Goal: Task Accomplishment & Management: Manage account settings

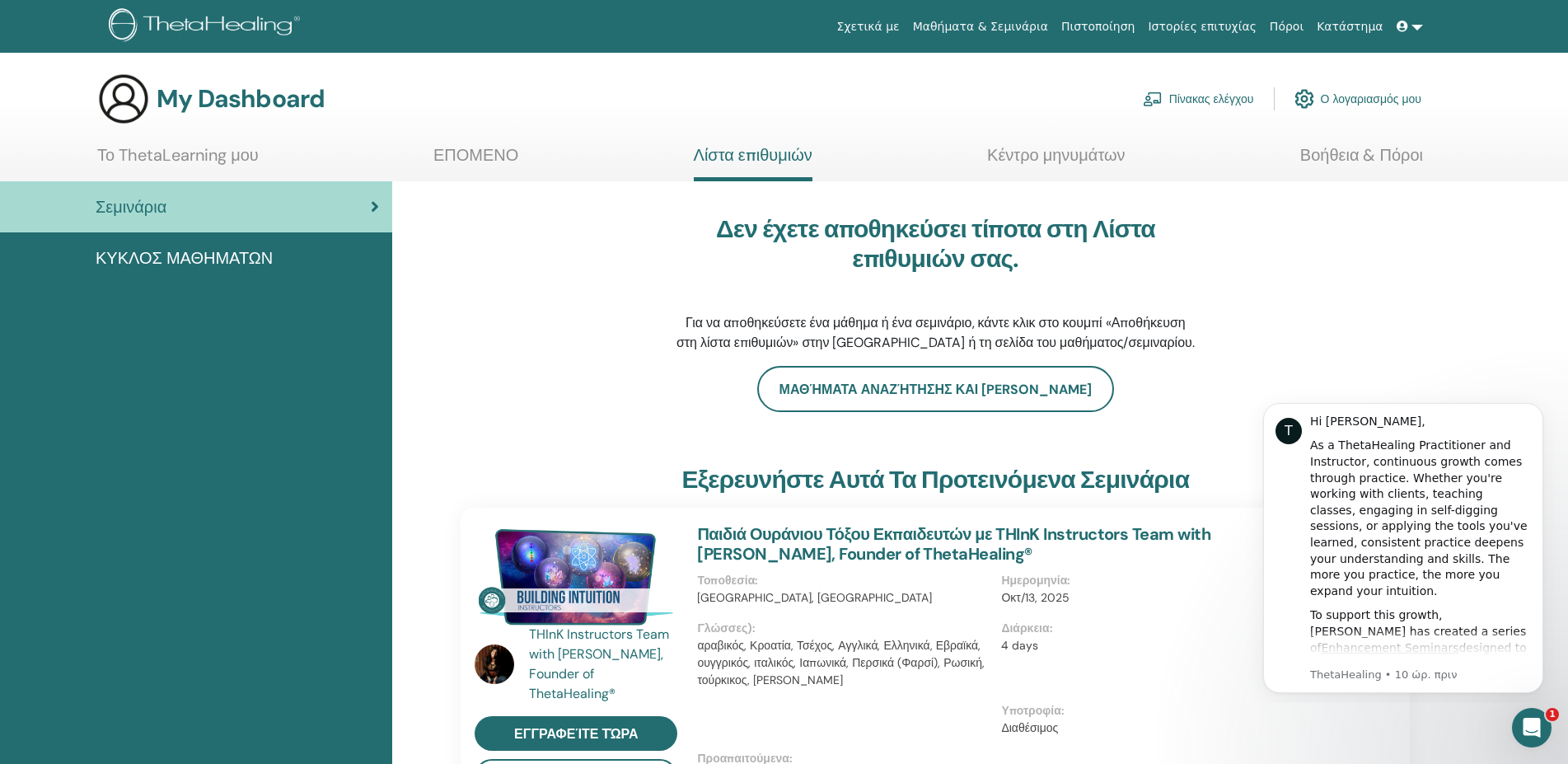
click at [1366, 97] on link "Ο λογαριασμός μου" at bounding box center [1358, 99] width 127 height 36
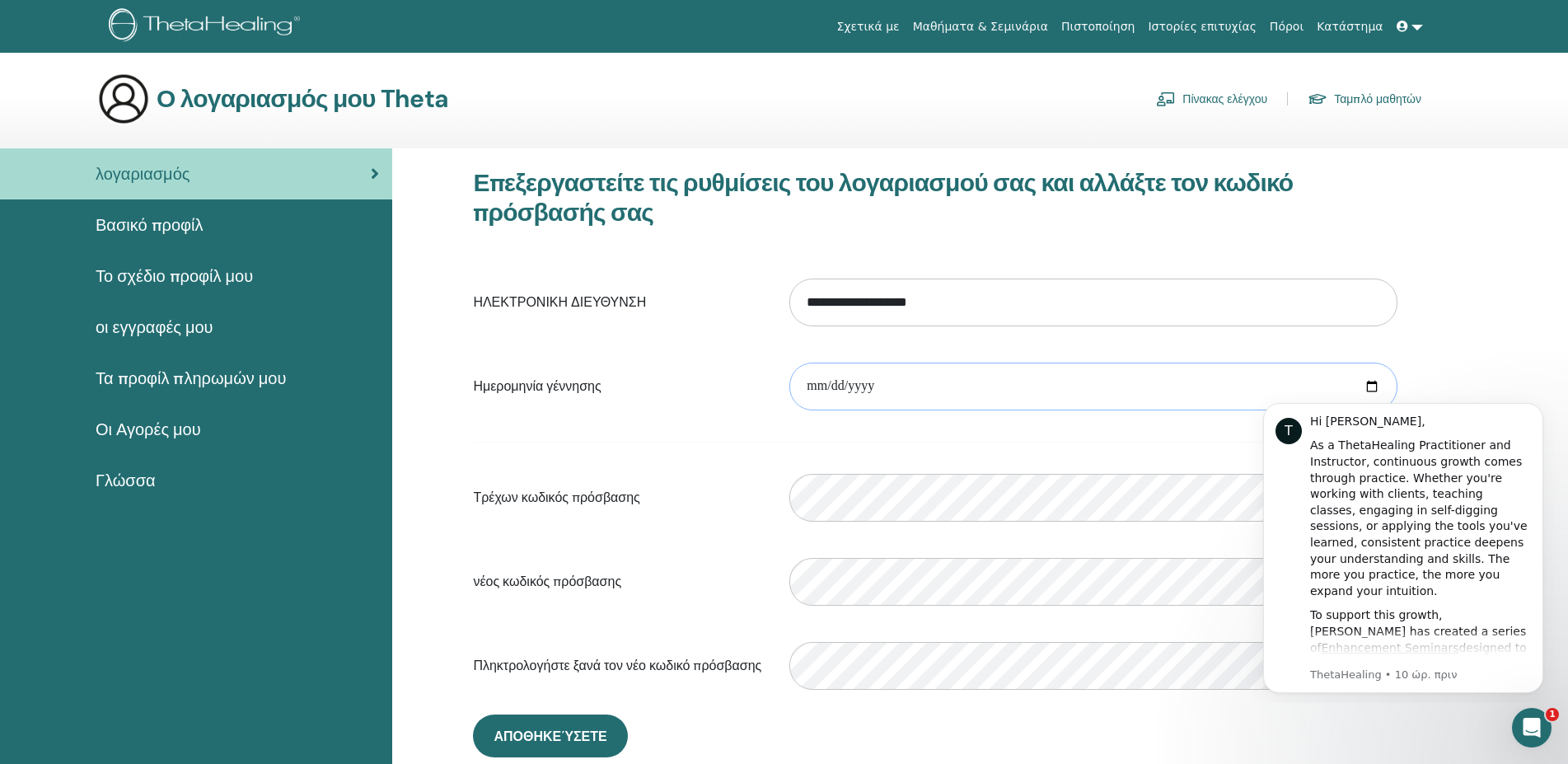
click at [898, 379] on input "date" at bounding box center [1093, 385] width 609 height 48
type input "**********"
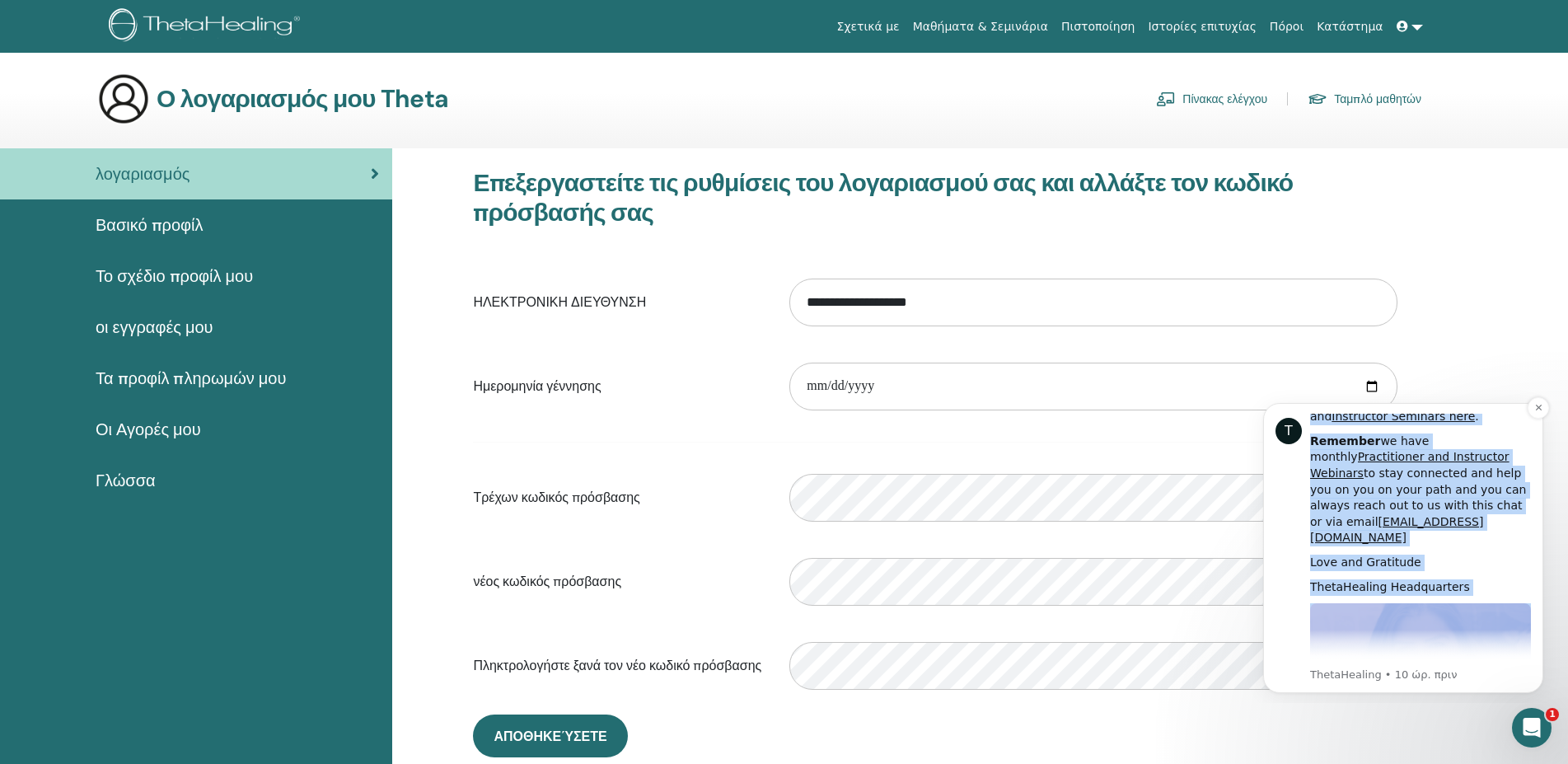
scroll to position [725, 0]
drag, startPoint x: 1311, startPoint y: 427, endPoint x: 1490, endPoint y: 654, distance: 289.1
click at [1490, 654] on div "Hi [PERSON_NAME], As a ThetaHealing Practitioner and Instructor, continuous gro…" at bounding box center [1421, 256] width 221 height 1135
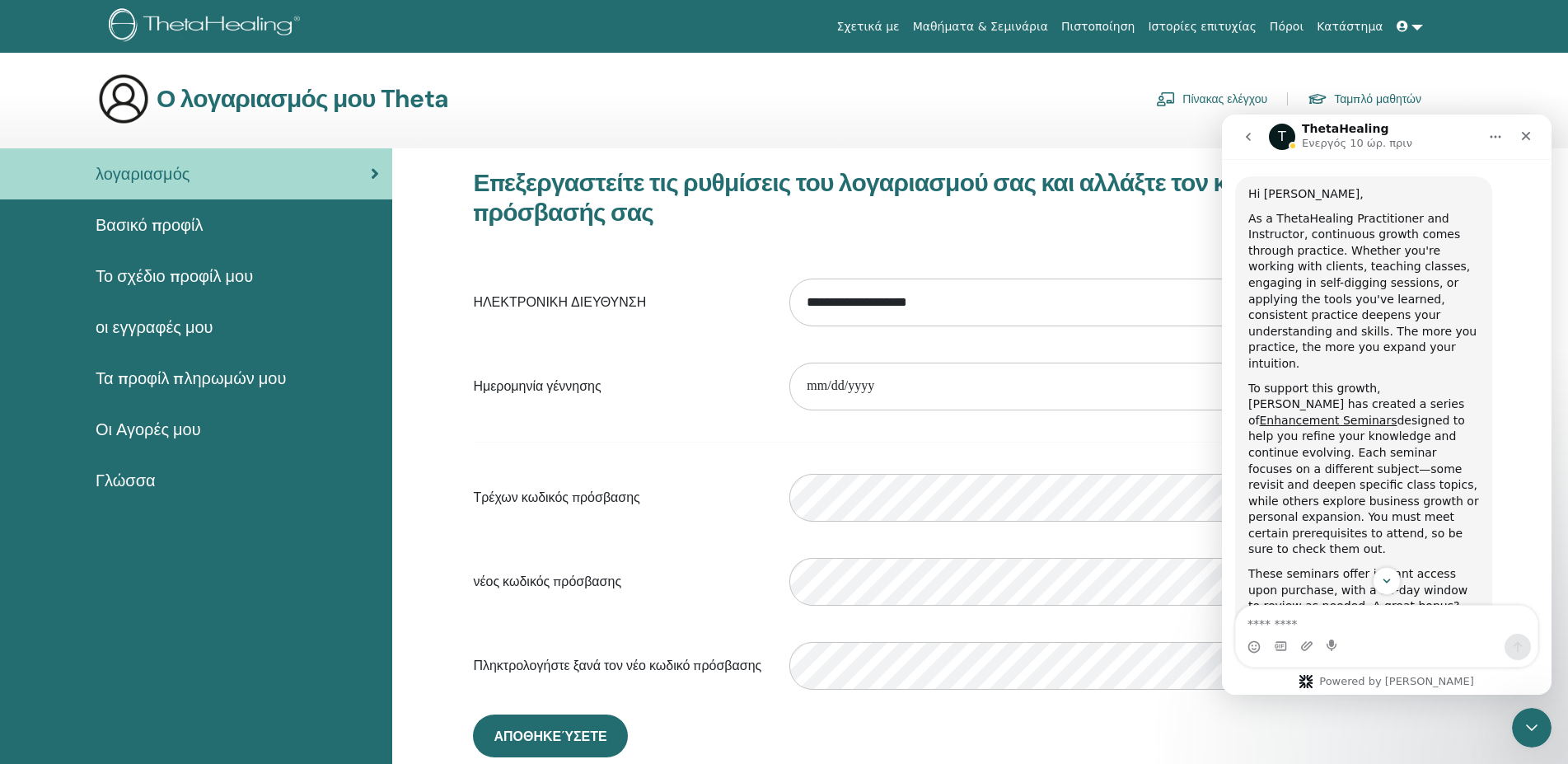
scroll to position [0, 0]
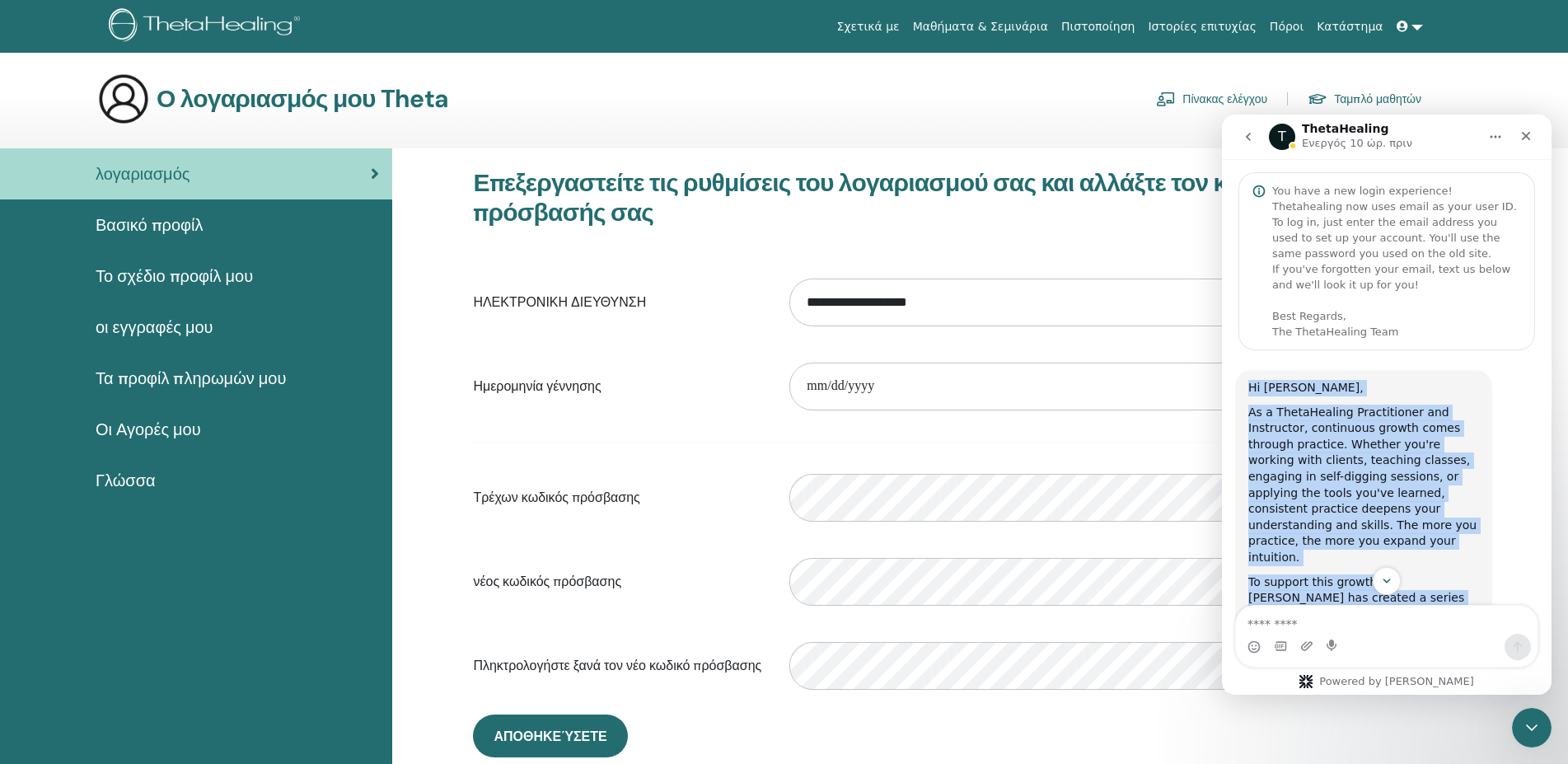
drag, startPoint x: 1247, startPoint y: 367, endPoint x: 1246, endPoint y: 381, distance: 14.0
drag, startPoint x: 1244, startPoint y: 361, endPoint x: 1251, endPoint y: 379, distance: 19.3
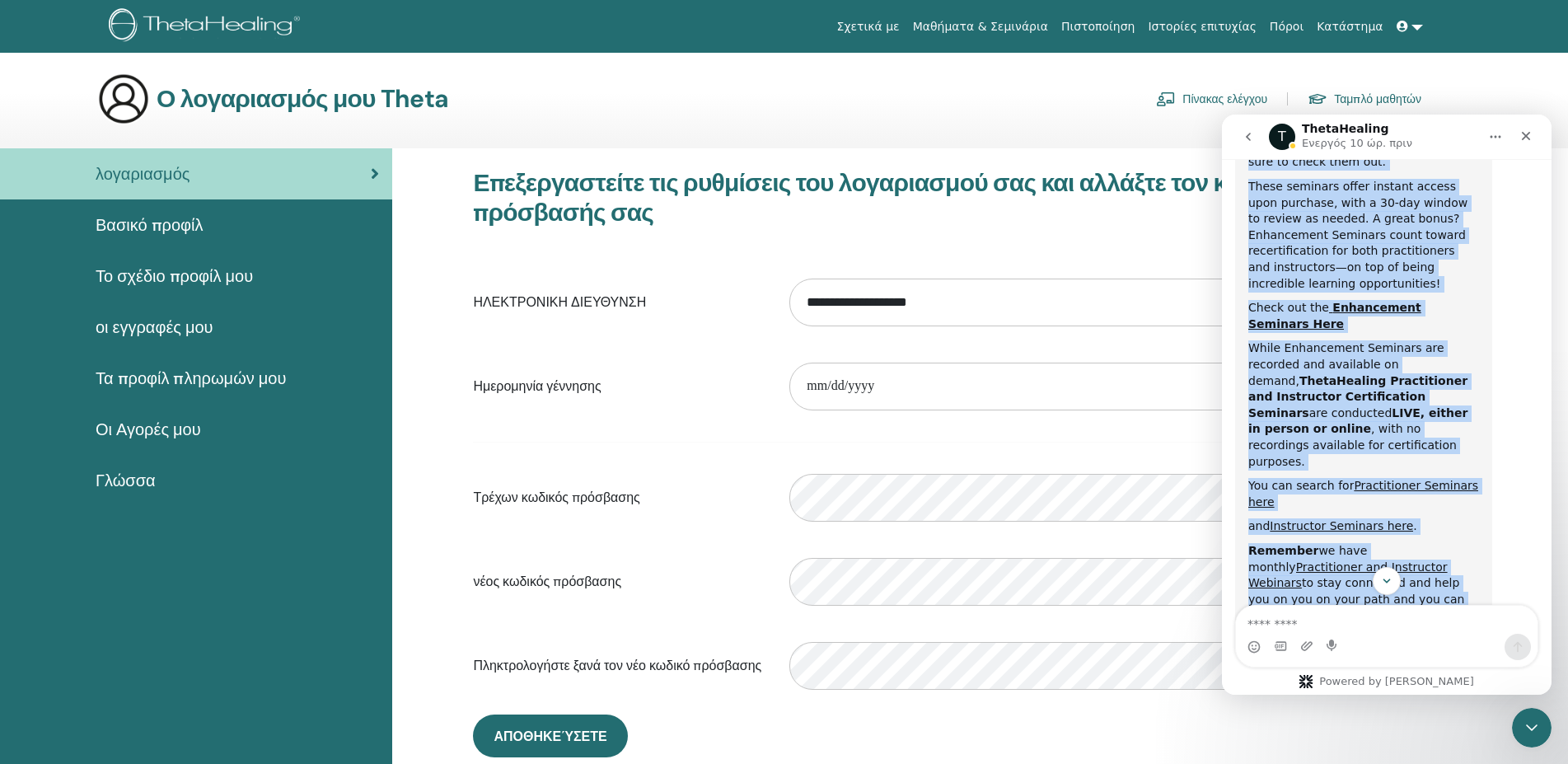
scroll to position [580, 0]
click at [1412, 507] on div "Hi [PERSON_NAME], As a ThetaHealing Practitioner and Instructor, continuous gro…" at bounding box center [1363, 366] width 231 height 1135
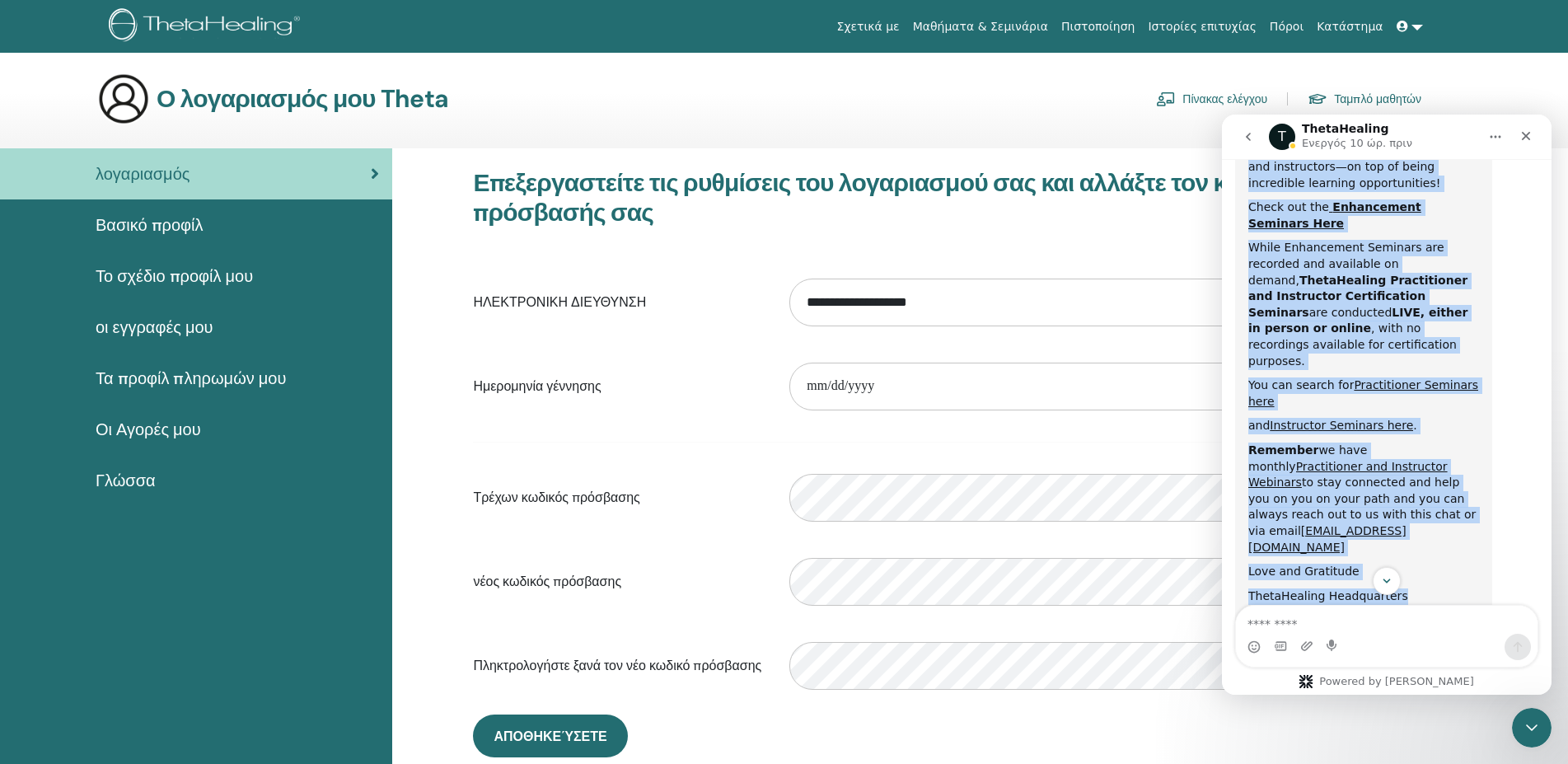
scroll to position [682, 0]
drag, startPoint x: 1246, startPoint y: 325, endPoint x: 1427, endPoint y: 412, distance: 200.8
click at [1427, 412] on div "Hi [PERSON_NAME], As a ThetaHealing Practitioner and Instructor, continuous gro…" at bounding box center [1363, 269] width 257 height 1162
copy div "Lo IPSUM, Do s AmetcOnsecte Adipiscingel sed Doeiusmodt, incididunt utlabo etdo…"
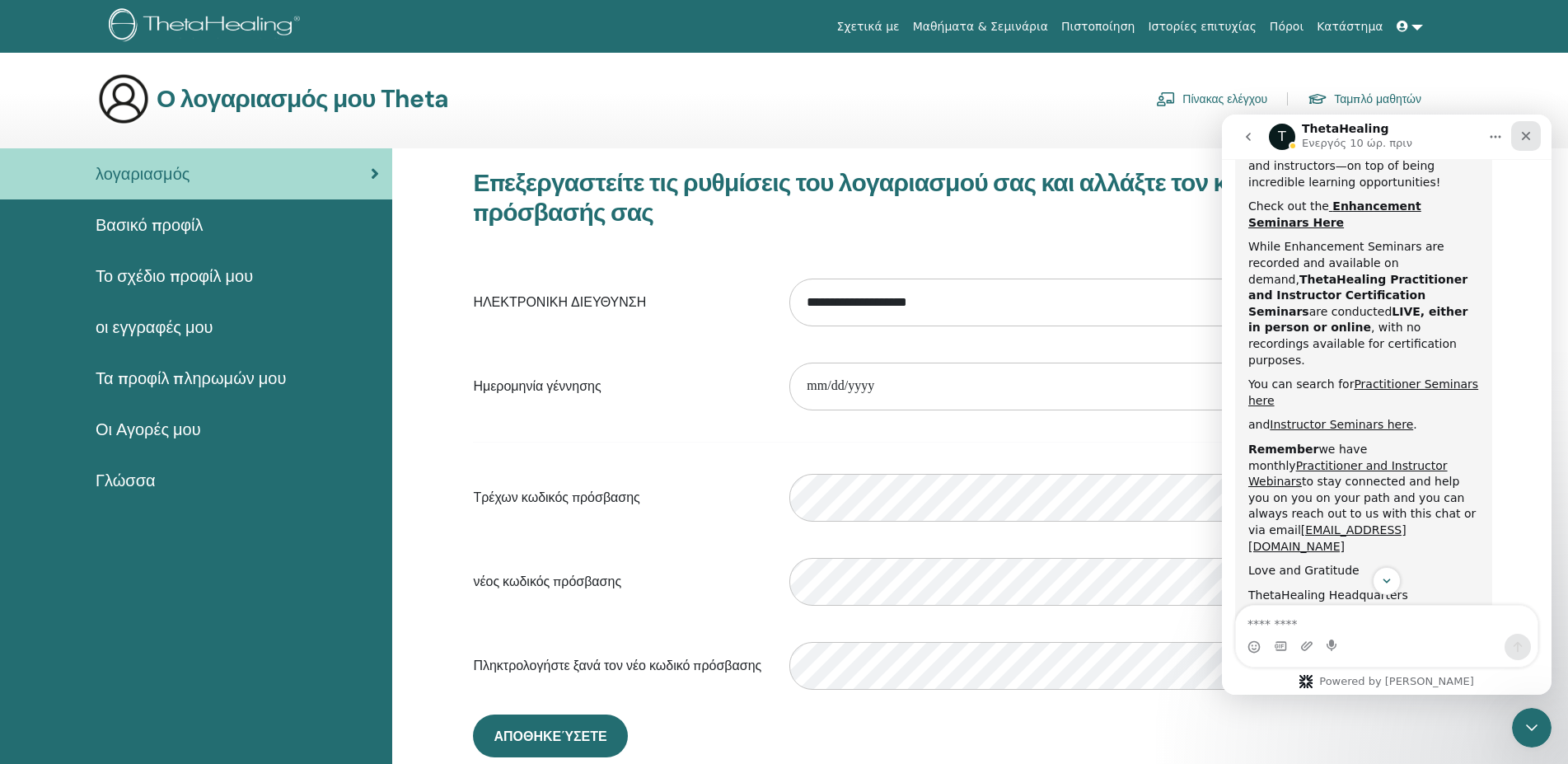
click at [1527, 132] on icon "Κλείσιμο" at bounding box center [1526, 136] width 13 height 13
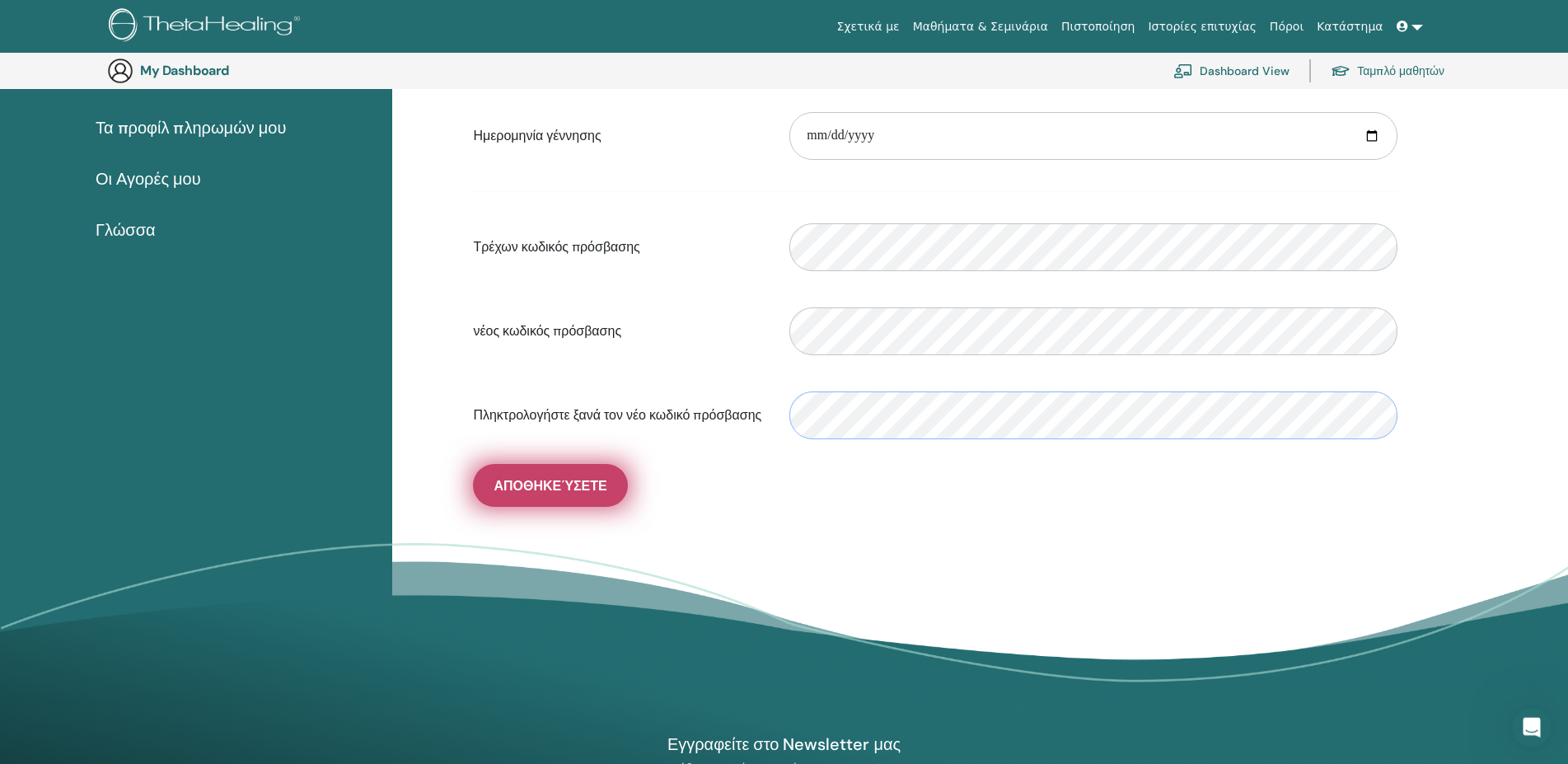
scroll to position [288, 0]
click at [521, 484] on span "Αποθηκεύσετε" at bounding box center [550, 485] width 113 height 17
click at [560, 487] on span "Αποθηκεύσετε" at bounding box center [550, 485] width 113 height 17
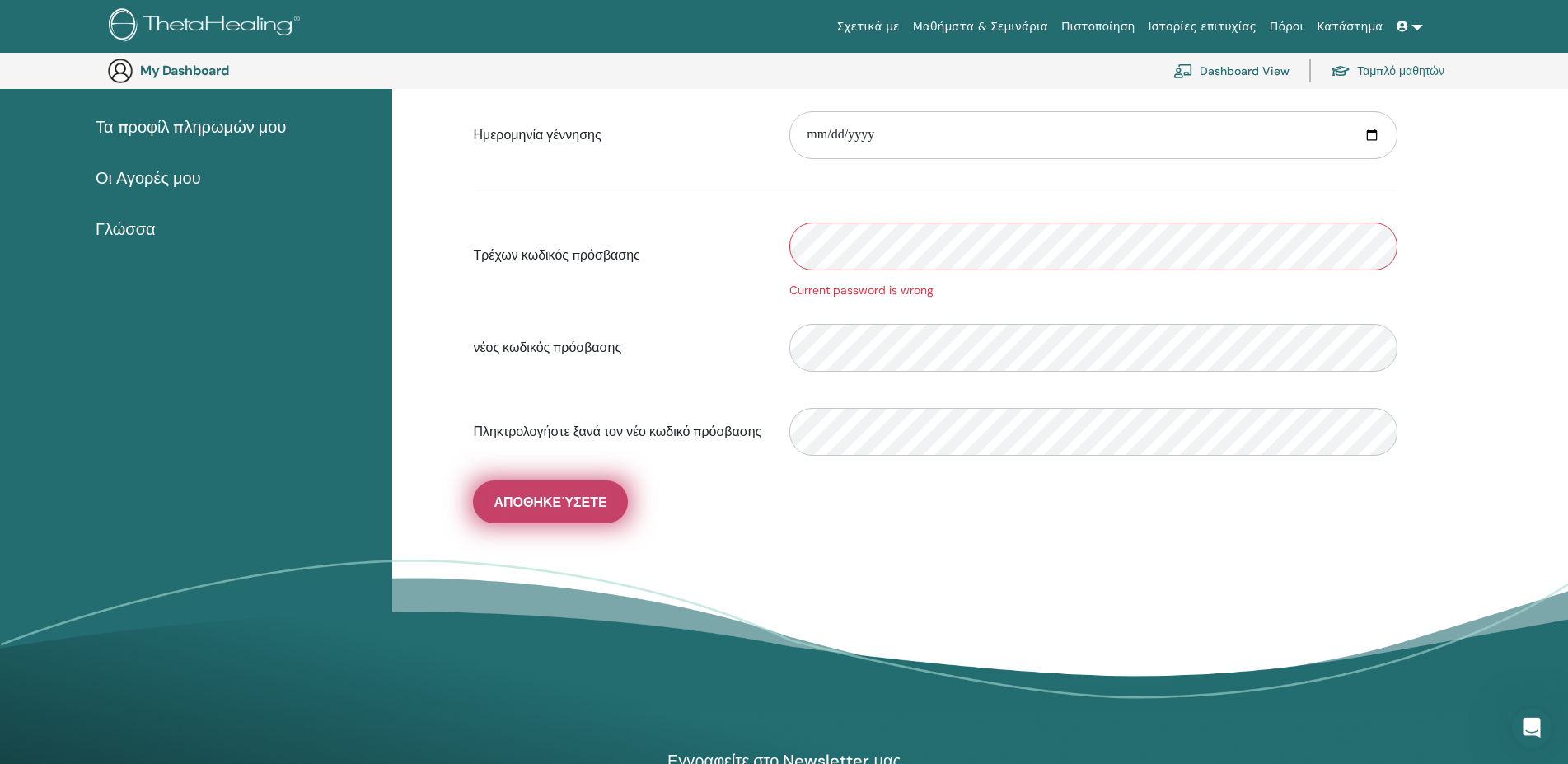
click at [516, 500] on span "Αποθηκεύσετε" at bounding box center [550, 502] width 113 height 17
click at [557, 500] on span "Αποθηκεύσετε" at bounding box center [550, 502] width 113 height 17
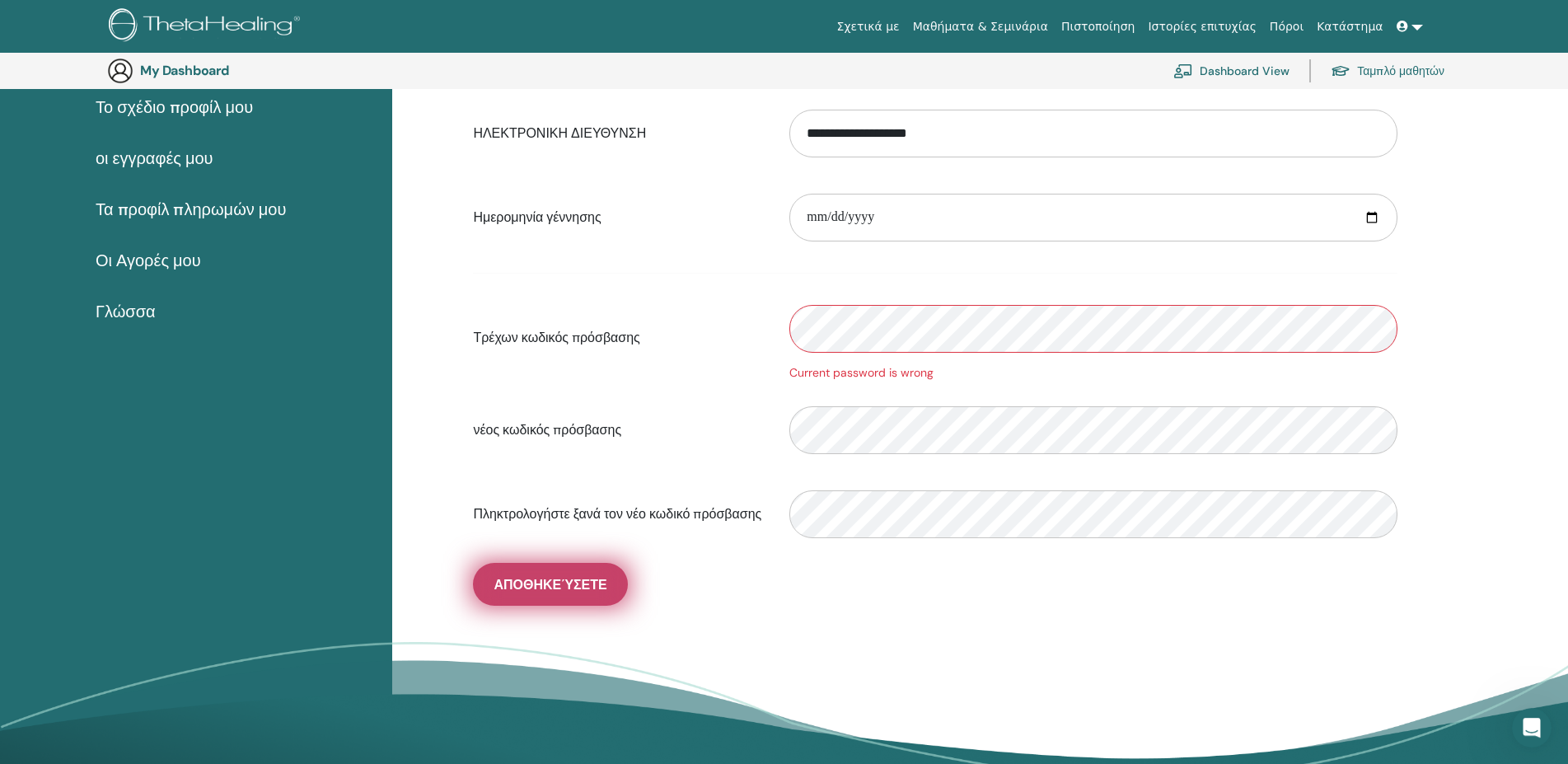
scroll to position [204, 0]
click at [535, 582] on span "Αποθηκεύσετε" at bounding box center [550, 585] width 113 height 17
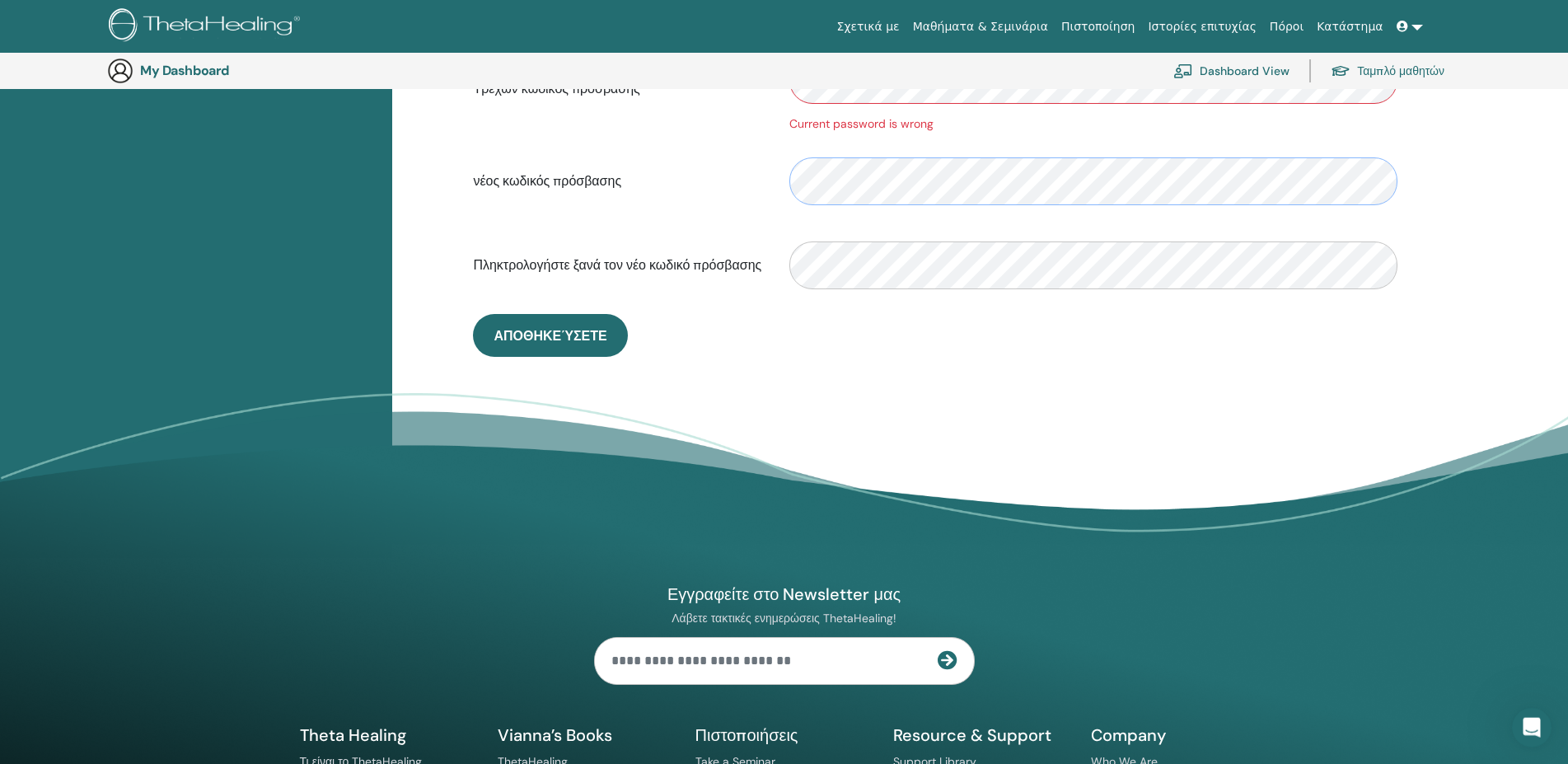
scroll to position [455, 0]
